Goal: Check status: Check status

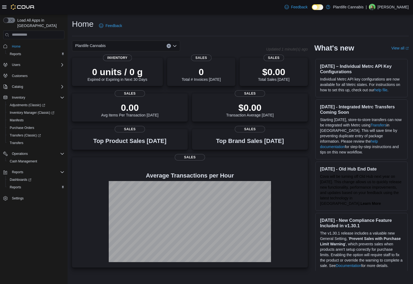
click at [19, 188] on div "Home Reports Users Customers Catalog Inventory Adjustments (Classic) Inventory …" at bounding box center [33, 122] width 61 height 162
click at [19, 185] on span "Reports" at bounding box center [15, 187] width 11 height 4
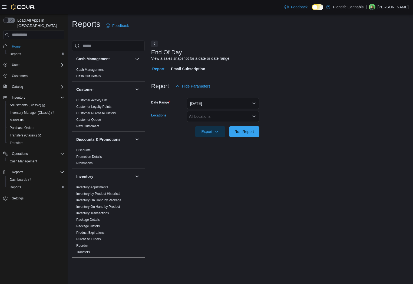
click at [209, 113] on div "All Locations" at bounding box center [223, 116] width 72 height 11
type input "***"
click at [206, 125] on span "Edmonton - [GEOGRAPHIC_DATA]" at bounding box center [231, 125] width 60 height 5
click at [316, 136] on form "Date Range [DATE] Locations [GEOGRAPHIC_DATA] - ICE District Export Run Report" at bounding box center [279, 114] width 257 height 45
click at [234, 127] on span "Run Report" at bounding box center [244, 131] width 24 height 11
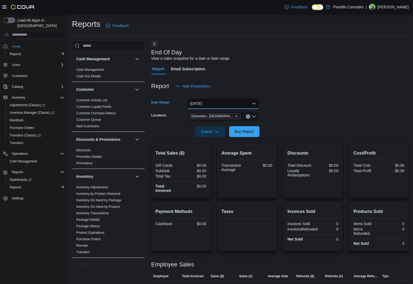
click at [222, 102] on button "[DATE]" at bounding box center [223, 103] width 72 height 11
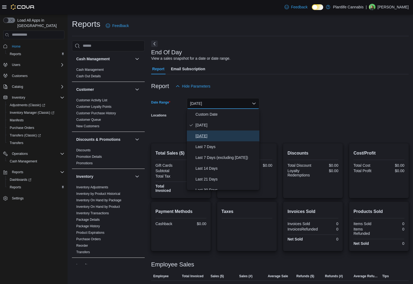
click at [216, 141] on button "[DATE]" at bounding box center [223, 136] width 72 height 11
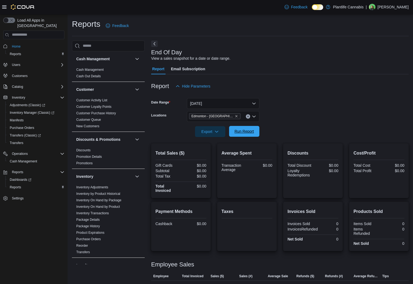
click at [248, 133] on span "Run Report" at bounding box center [243, 131] width 19 height 5
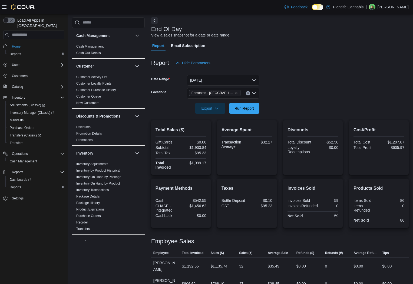
scroll to position [29, 0]
